Goal: Information Seeking & Learning: Learn about a topic

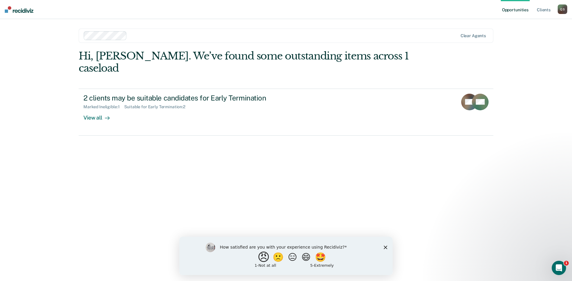
click at [257, 256] on button "😠" at bounding box center [264, 257] width 14 height 12
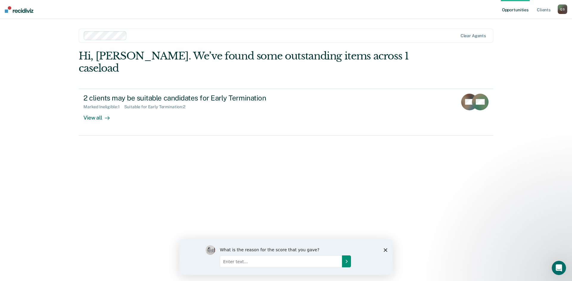
click at [348, 258] on button "Submit your response" at bounding box center [346, 261] width 9 height 12
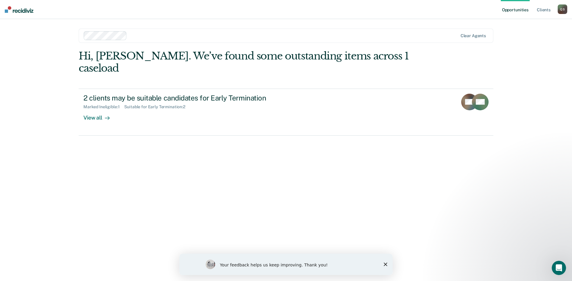
click at [383, 265] on div "Your feedback helps us keep improving. Thank you!" at bounding box center [285, 264] width 213 height 21
click at [385, 265] on polygon "Close survey" at bounding box center [385, 265] width 4 height 4
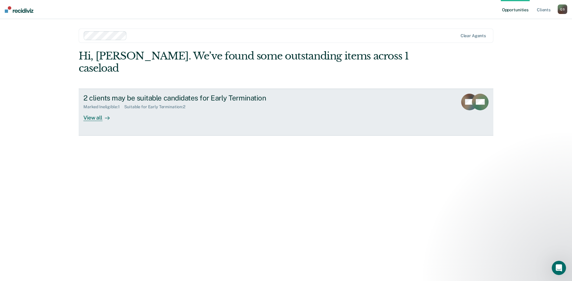
click at [94, 110] on div "View all" at bounding box center [99, 116] width 33 height 12
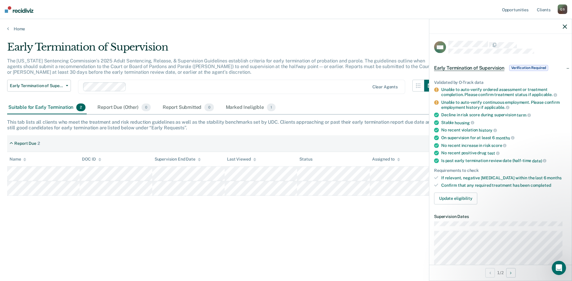
click at [266, 207] on div "Early Termination of Supervision The [US_STATE] Sentencing Commission’s 2025 Ad…" at bounding box center [285, 139] width 557 height 196
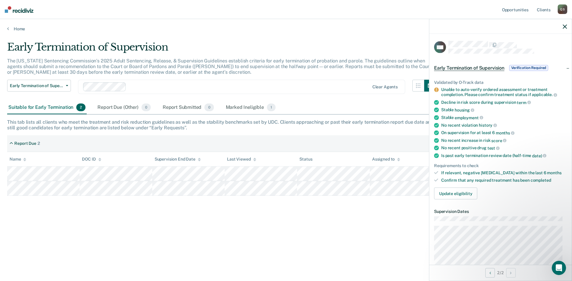
click at [252, 208] on div "Early Termination of Supervision The [US_STATE] Sentencing Commission’s 2025 Ad…" at bounding box center [285, 139] width 557 height 196
